Goal: Transaction & Acquisition: Subscribe to service/newsletter

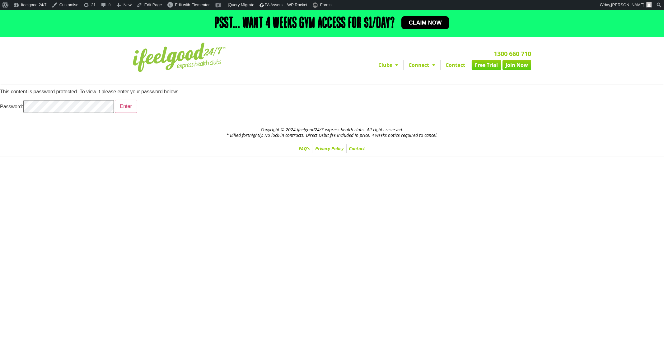
click at [115, 100] on input "Enter" at bounding box center [126, 106] width 22 height 13
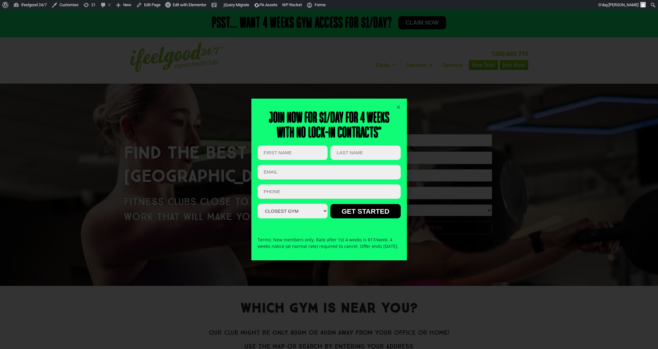
click at [394, 105] on div "Join now for $1/day for 4 weeks With no lock-in contracts* URL This field is fo…" at bounding box center [329, 180] width 143 height 162
click at [397, 105] on icon "Close" at bounding box center [398, 107] width 5 height 5
